Goal: Information Seeking & Learning: Check status

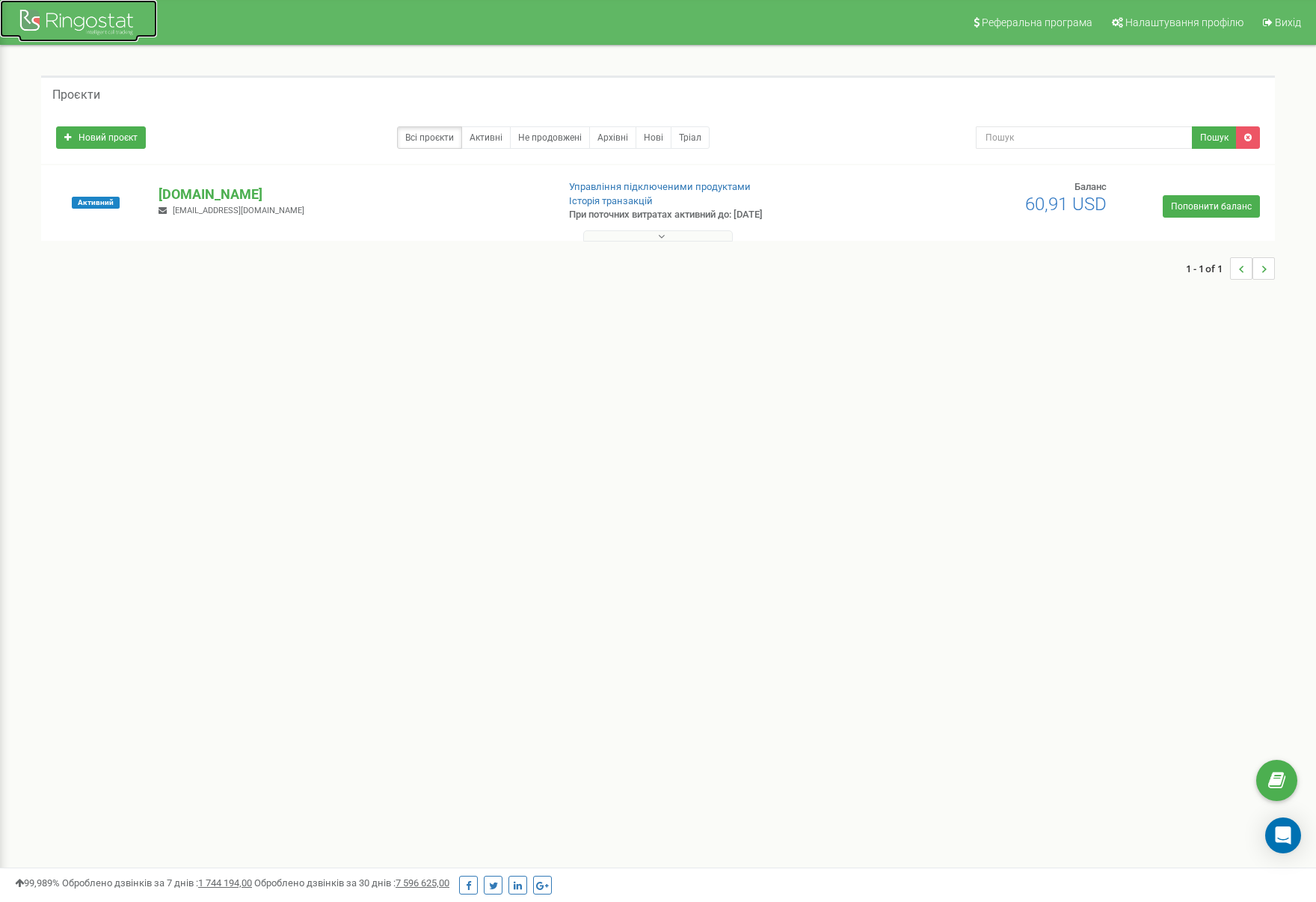
click at [76, 21] on div at bounding box center [79, 24] width 120 height 36
click at [206, 314] on div "Проєкти Новий проєкт Всі проєкти Активні Не продовжені Архівні Нові Тріал Пошук" at bounding box center [658, 185] width 1294 height 279
click at [422, 140] on link "Всі проєкти" at bounding box center [429, 137] width 65 height 22
click at [174, 191] on p "[DOMAIN_NAME]" at bounding box center [351, 195] width 387 height 20
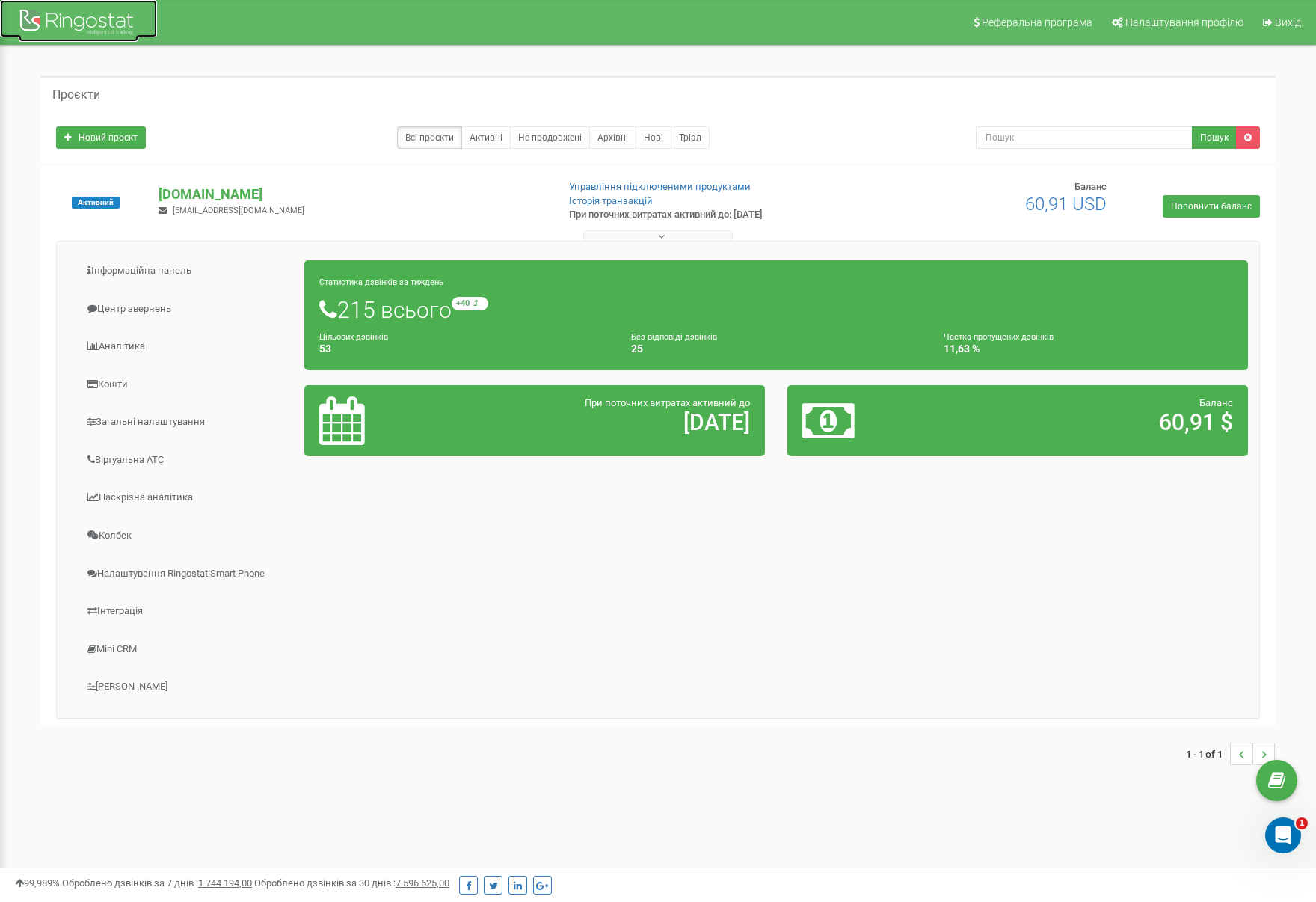
click at [92, 32] on div at bounding box center [79, 24] width 120 height 36
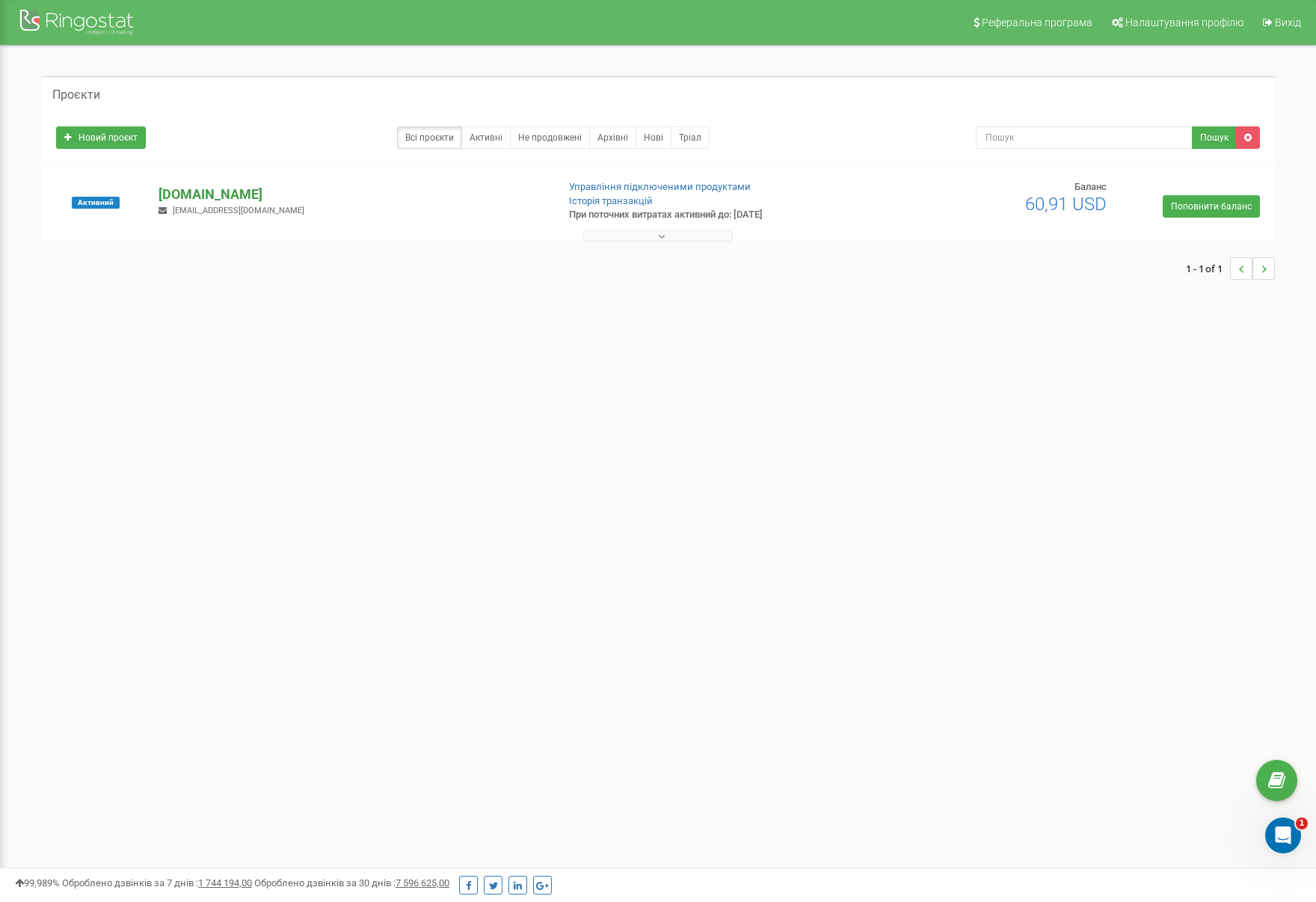
click at [196, 191] on p "[DOMAIN_NAME]" at bounding box center [351, 195] width 387 height 20
click at [662, 235] on icon at bounding box center [662, 236] width 7 height 10
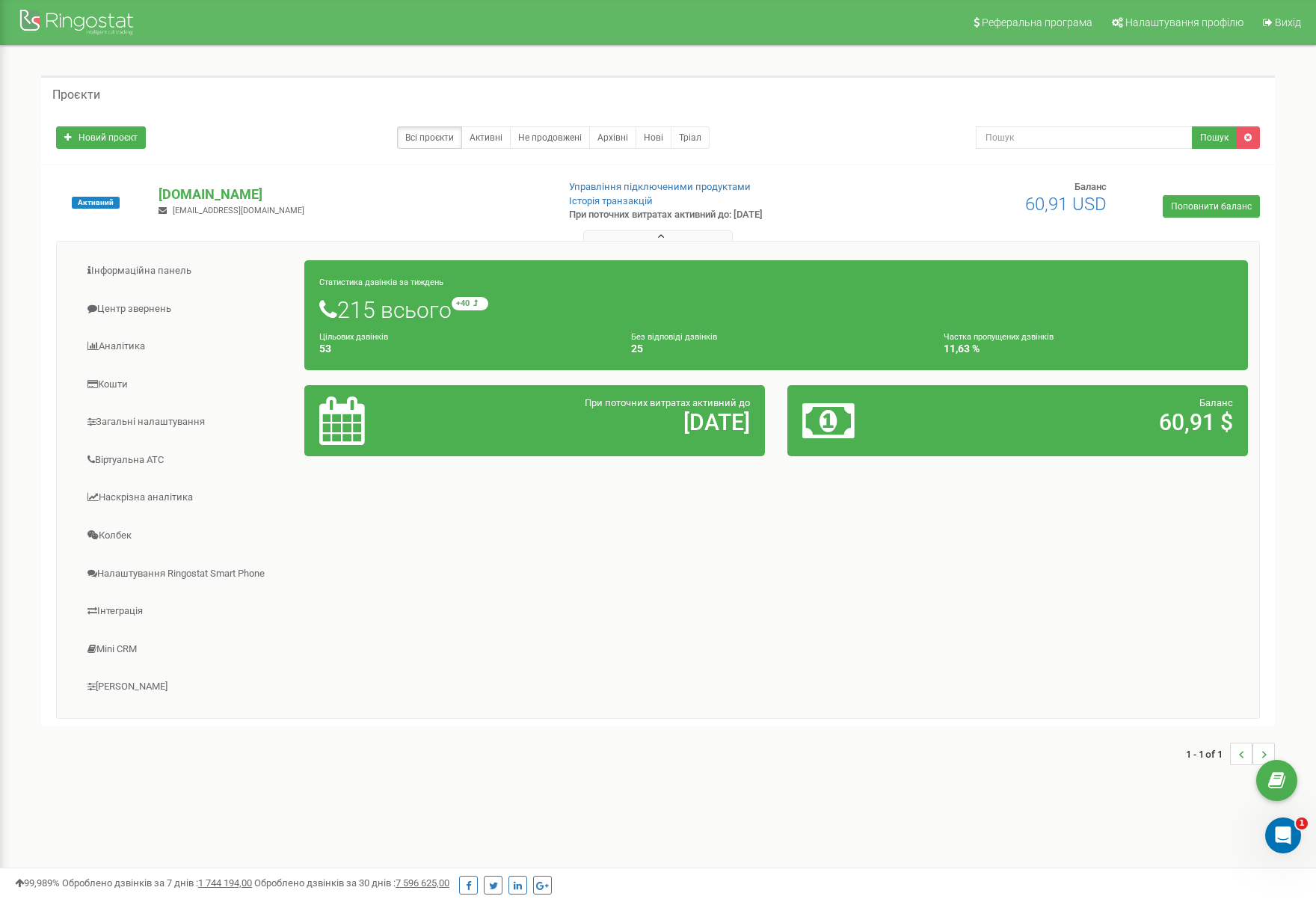
click at [350, 306] on h1 "215 всього +40 відносно минулого тижня" at bounding box center [776, 310] width 914 height 25
click at [344, 344] on h4 "53" at bounding box center [463, 349] width 289 height 11
click at [640, 348] on h4 "25" at bounding box center [775, 349] width 289 height 11
click at [134, 269] on link "Інформаційна панель" at bounding box center [186, 271] width 237 height 37
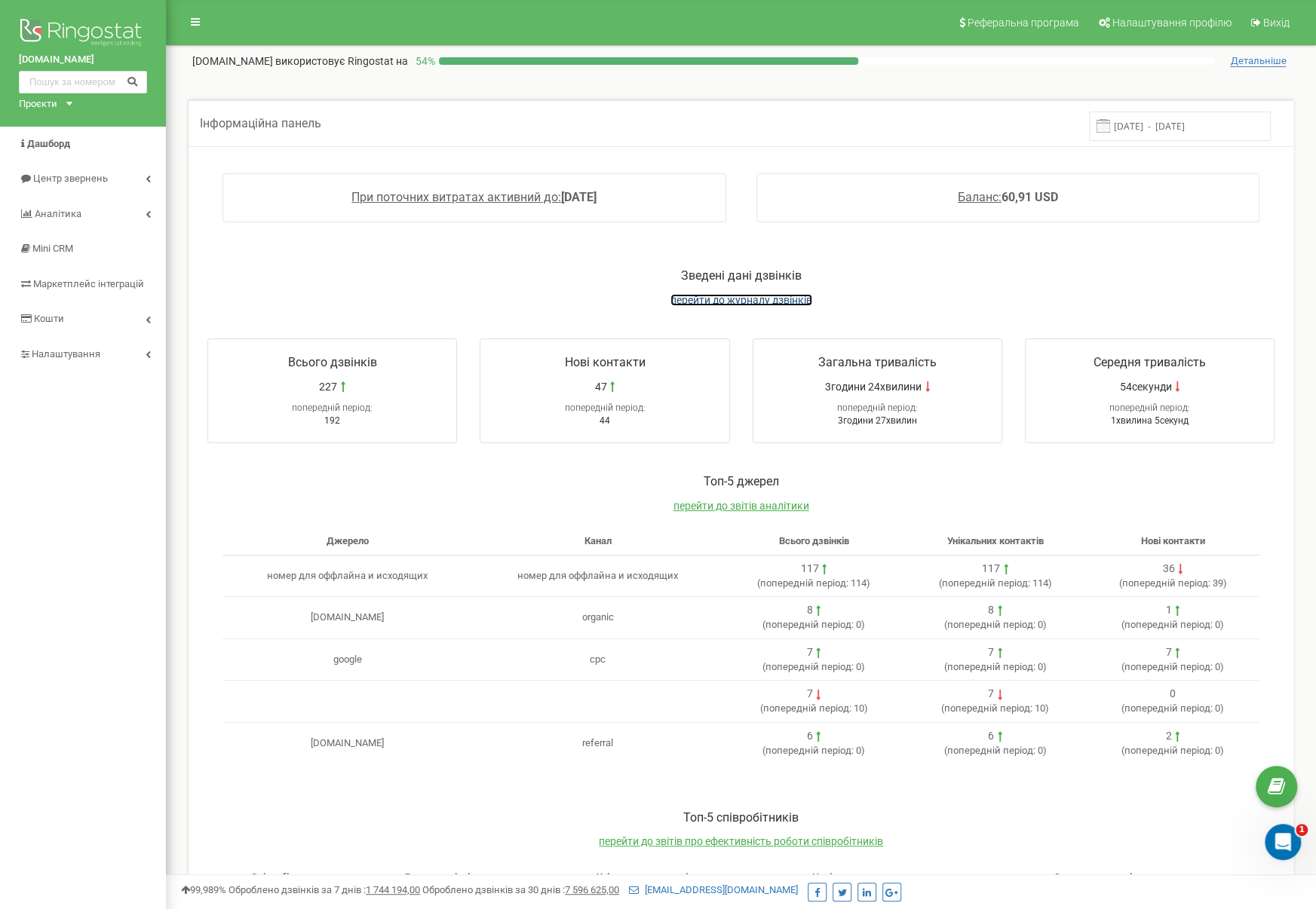
click at [754, 304] on span "перейти до журналу дзвінків" at bounding box center [741, 299] width 142 height 12
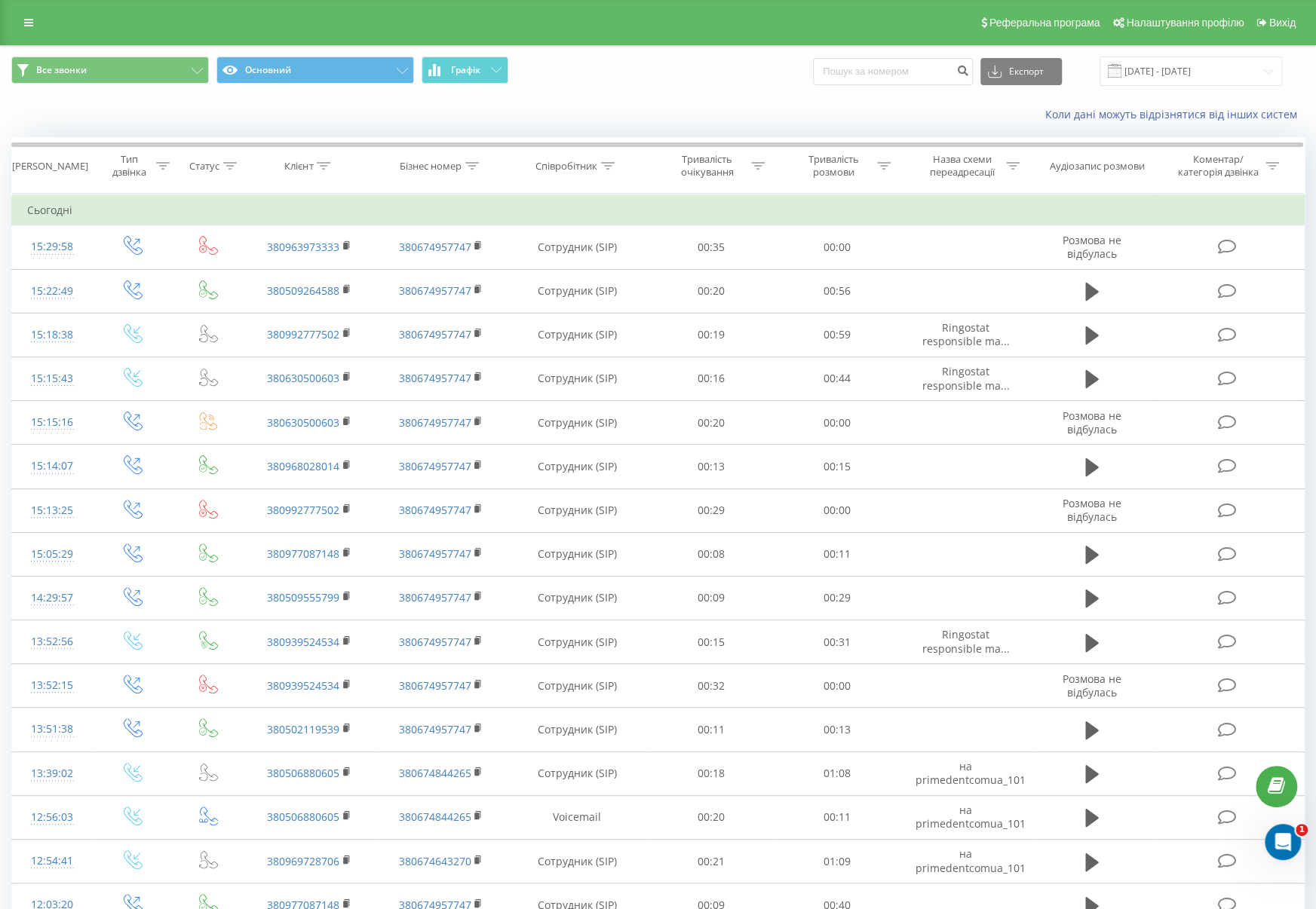
click at [1121, 75] on span at bounding box center [1114, 71] width 14 height 13
click at [1137, 75] on input "21.08.2025 - 21.09.2025" at bounding box center [1191, 71] width 183 height 29
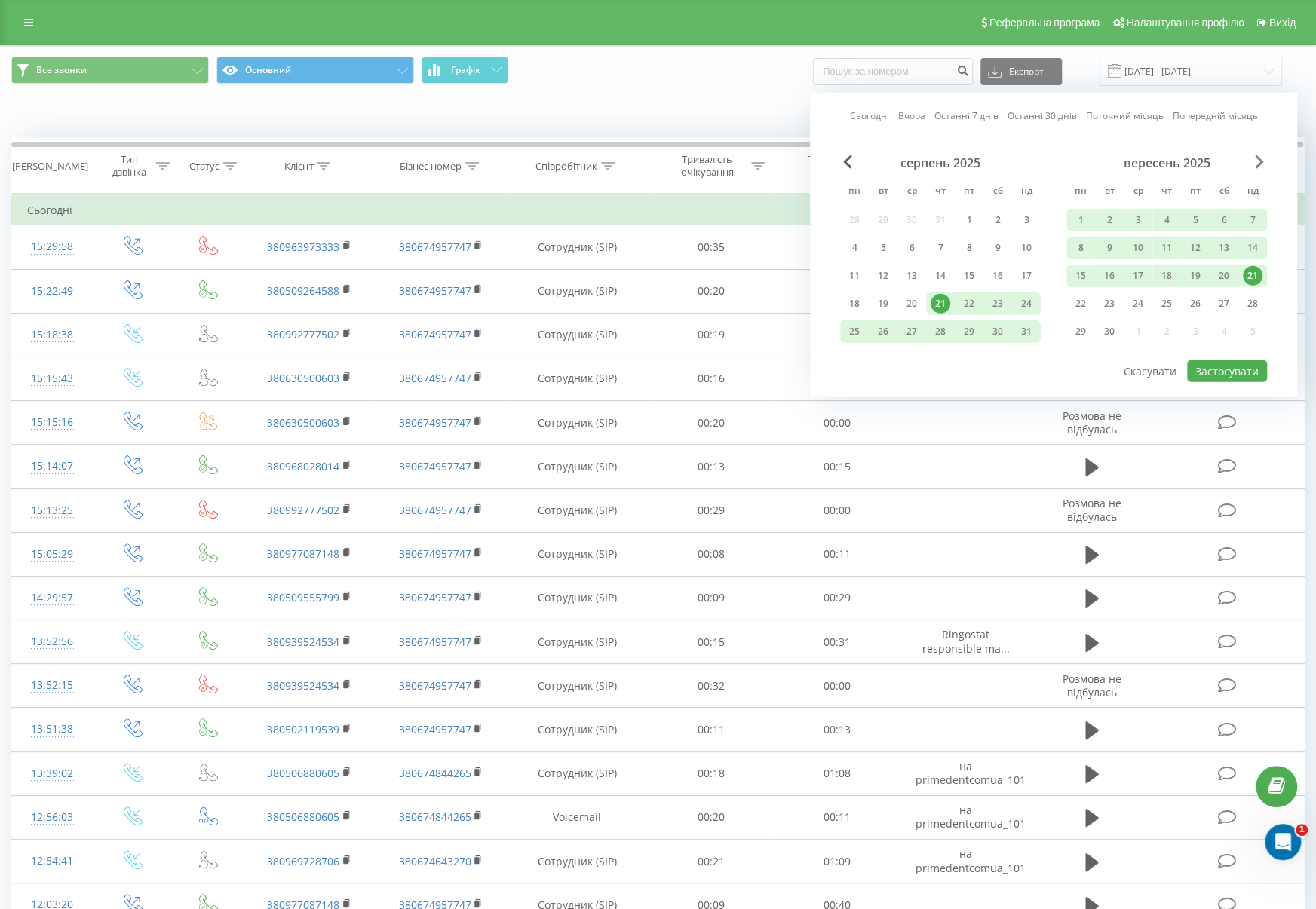
click at [1258, 159] on span "Next Month" at bounding box center [1259, 162] width 9 height 13
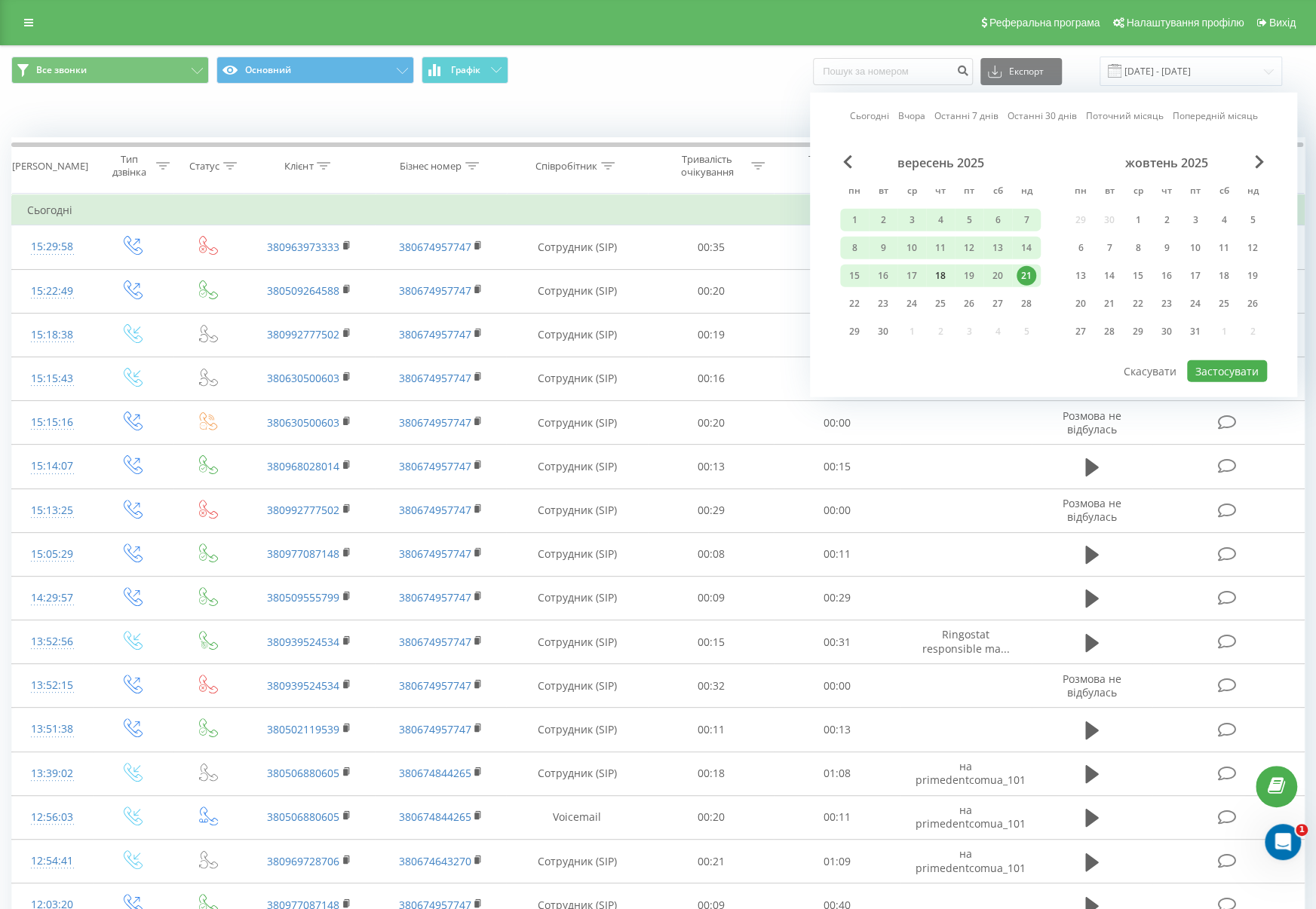
click at [940, 268] on div "18" at bounding box center [940, 275] width 20 height 20
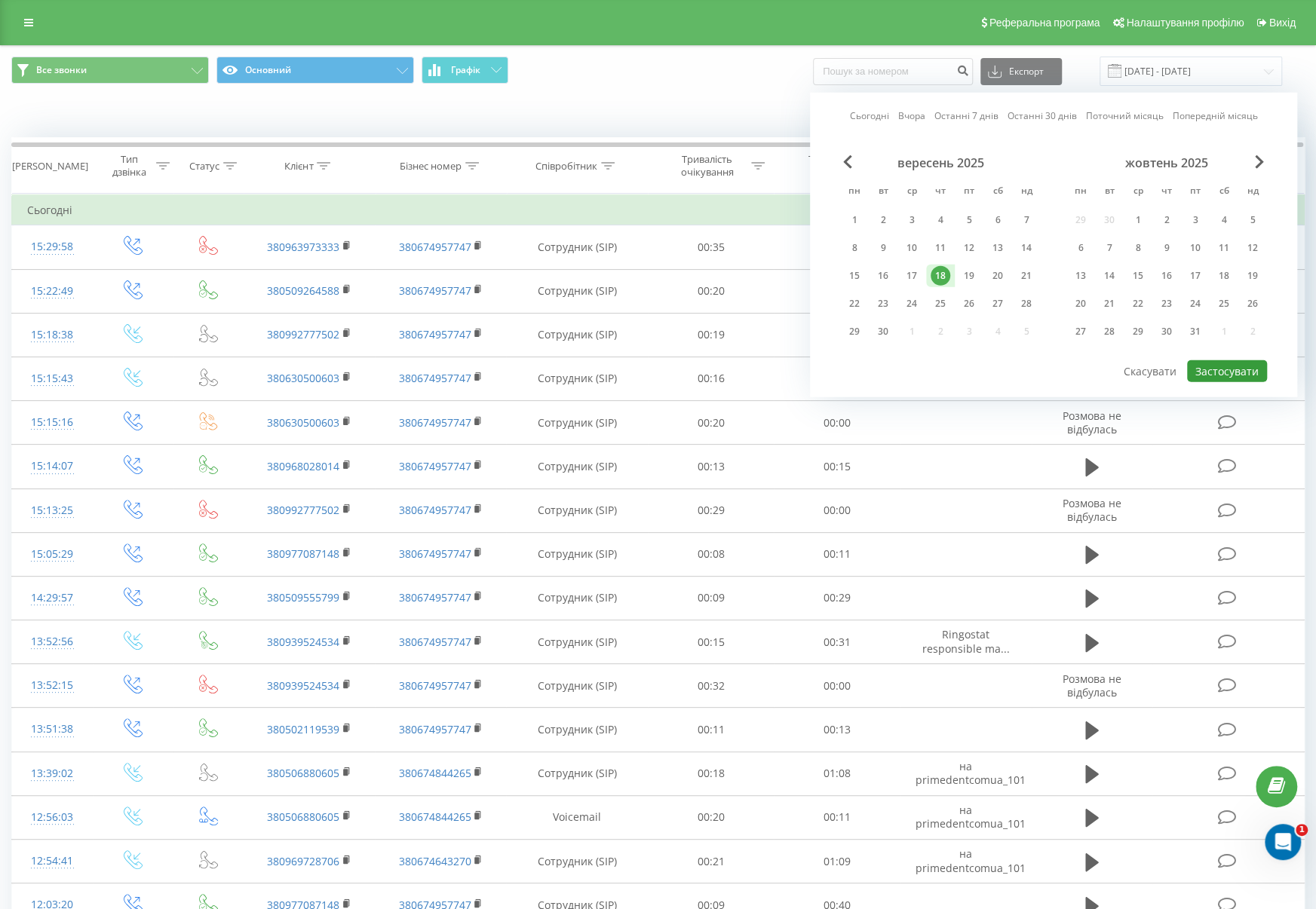
click at [1225, 364] on button "Застосувати" at bounding box center [1227, 372] width 80 height 22
type input "18.09.2025 - 18.09.2025"
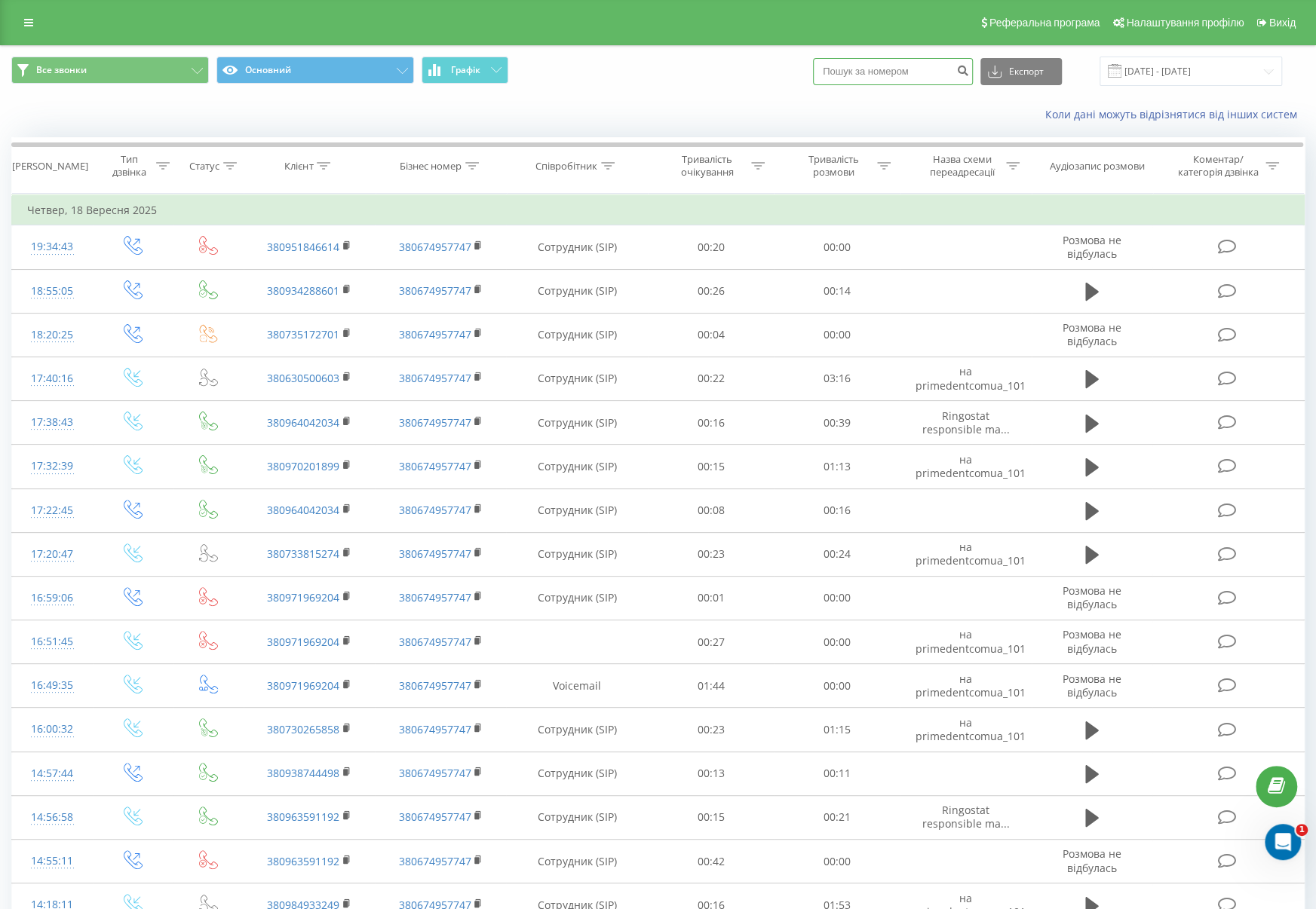
click at [893, 70] on input at bounding box center [893, 71] width 160 height 27
paste input "[PHONE_NUMBER]"
type input "[PHONE_NUMBER]"
click at [972, 74] on button "submit" at bounding box center [963, 71] width 21 height 27
